Goal: Subscribe to service/newsletter

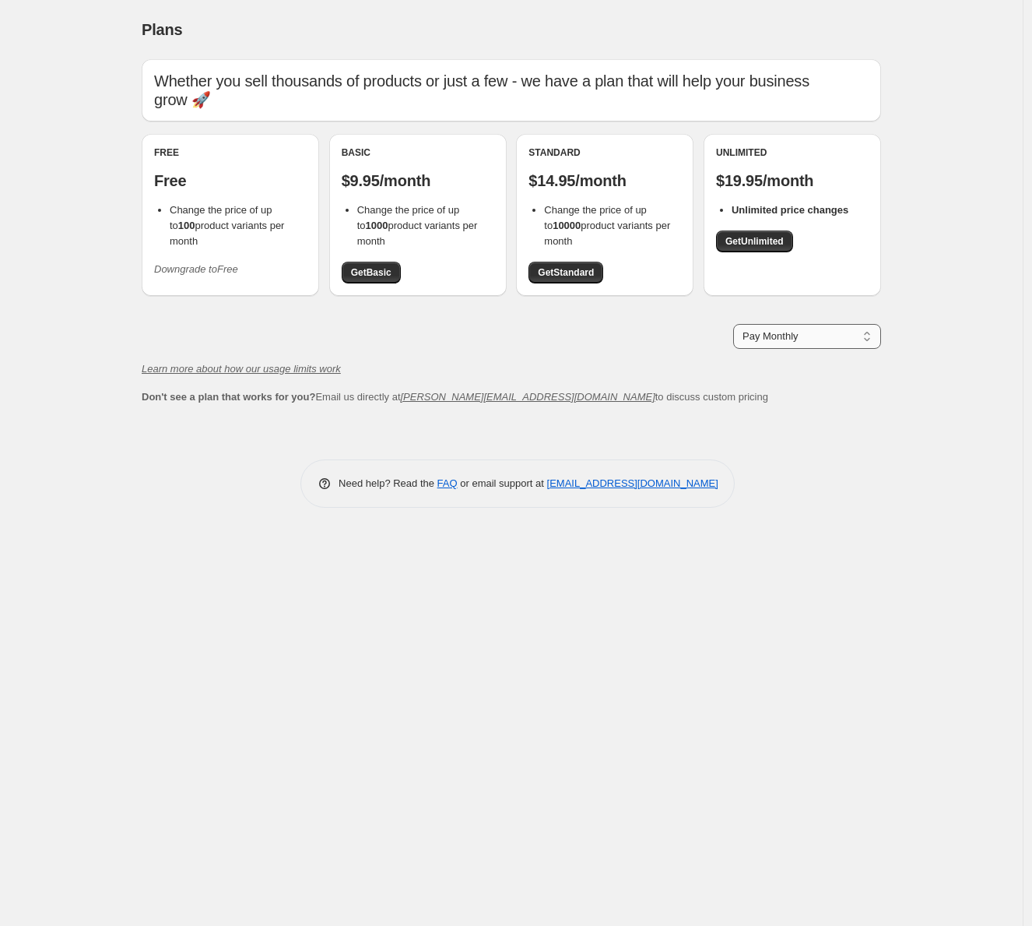
select select "year"
click option "Pay Yearly (Save 16%)" at bounding box center [0, 0] width 0 height 0
click at [396, 262] on link "Get Basic" at bounding box center [371, 273] width 59 height 22
